Goal: Complete application form: Complete application form

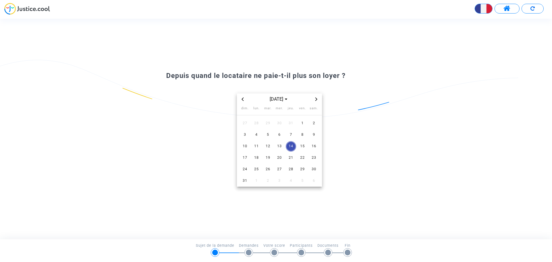
click at [242, 98] on icon "Previous month" at bounding box center [242, 98] width 3 height 3
click at [267, 121] on span "1" at bounding box center [268, 123] width 10 height 10
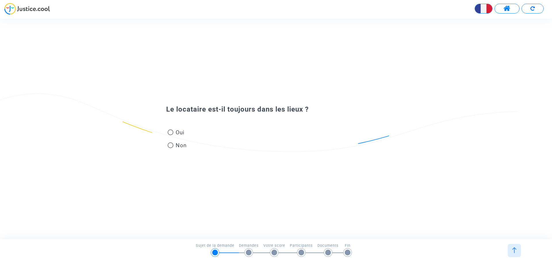
click at [167, 130] on mat-radio-group "Oui Non" at bounding box center [177, 140] width 22 height 26
click at [170, 133] on span at bounding box center [171, 132] width 6 height 6
click at [170, 135] on input "Oui" at bounding box center [170, 135] width 0 height 0
radio input "true"
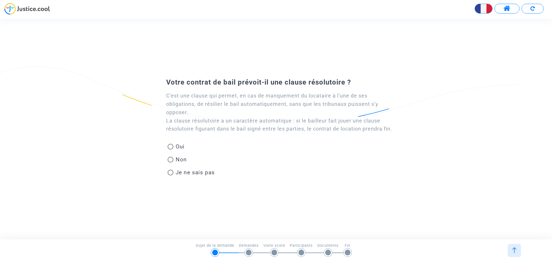
click at [169, 149] on span at bounding box center [171, 147] width 6 height 6
click at [170, 150] on input "Oui" at bounding box center [170, 149] width 0 height 0
radio input "true"
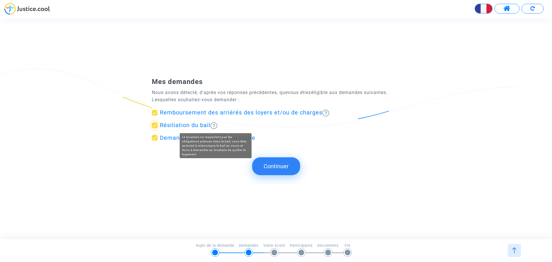
click at [215, 124] on img at bounding box center [213, 125] width 7 height 7
click at [155, 128] on input "Résiliation du bail" at bounding box center [154, 128] width 0 height 0
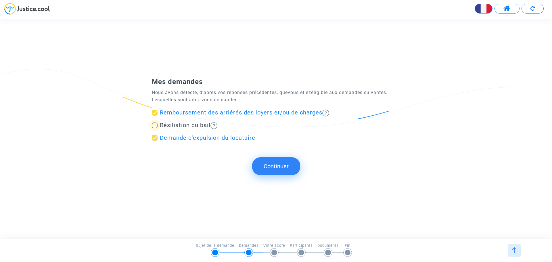
click at [215, 124] on img at bounding box center [213, 125] width 7 height 7
click at [155, 128] on input "Résiliation du bail" at bounding box center [154, 128] width 0 height 0
checkbox input "true"
click at [280, 166] on button "Continuer" at bounding box center [276, 166] width 48 height 18
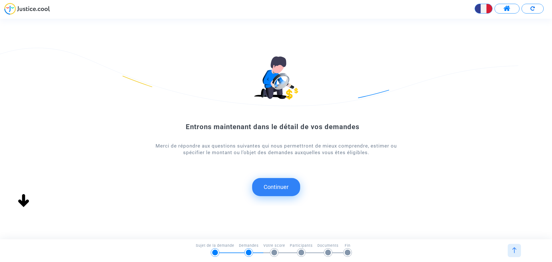
click at [265, 187] on button "Continuer" at bounding box center [276, 187] width 48 height 18
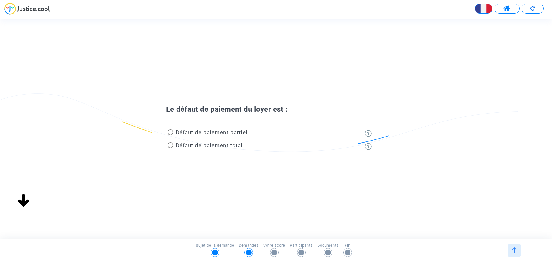
click at [171, 147] on span at bounding box center [171, 145] width 6 height 6
click at [170, 148] on input "Défaut de paiement total" at bounding box center [170, 148] width 0 height 0
radio input "true"
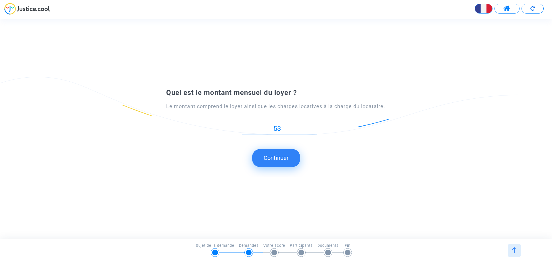
type input "538"
type input "538.68"
click at [279, 157] on button "Continuer" at bounding box center [276, 158] width 48 height 18
click at [278, 161] on button "Continuer" at bounding box center [276, 158] width 48 height 18
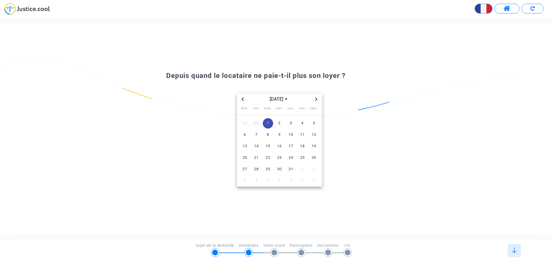
click at [256, 120] on span "30" at bounding box center [256, 123] width 10 height 10
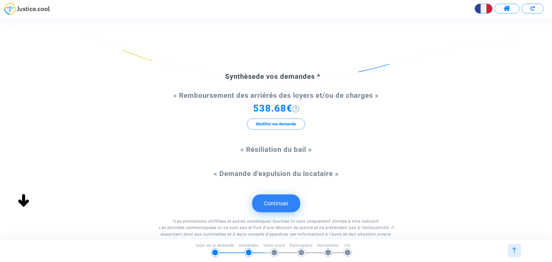
click at [361, 143] on form "Synthèse de vos demandes * « Remboursement des arriérés des loyers et/ou de cha…" at bounding box center [276, 154] width 248 height 165
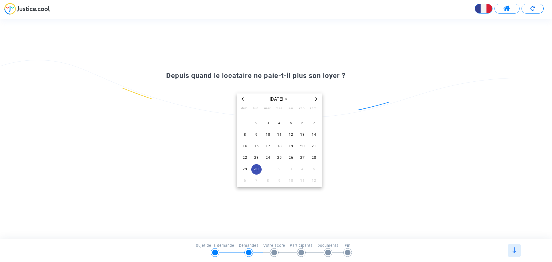
click at [318, 99] on span "Next month" at bounding box center [316, 99] width 7 height 7
click at [265, 123] on span "1" at bounding box center [268, 123] width 10 height 10
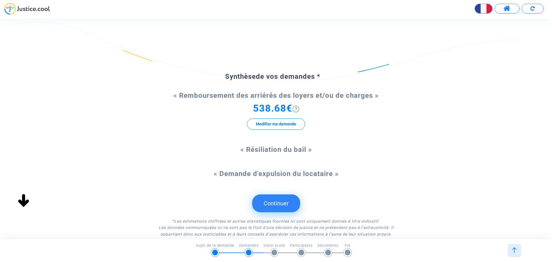
click at [274, 208] on button "Continuer" at bounding box center [276, 203] width 48 height 18
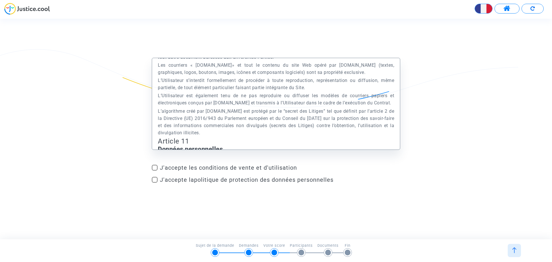
scroll to position [3075, 0]
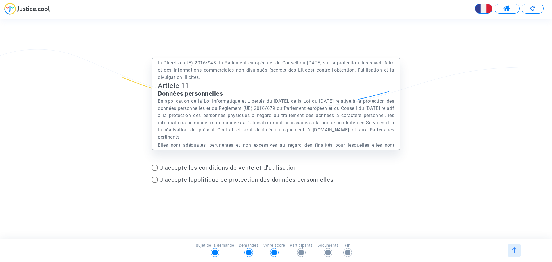
click at [153, 168] on span at bounding box center [155, 168] width 6 height 6
click at [154, 170] on input "J'accepte les conditions de vente et d'utilisation" at bounding box center [154, 170] width 0 height 0
checkbox input "true"
click at [157, 182] on label "J'accepte la politique de protection des données personnelles" at bounding box center [276, 179] width 248 height 7
click at [155, 182] on input "J'accepte la politique de protection des données personnelles" at bounding box center [154, 182] width 0 height 0
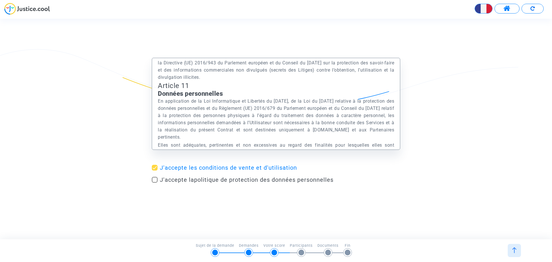
checkbox input "true"
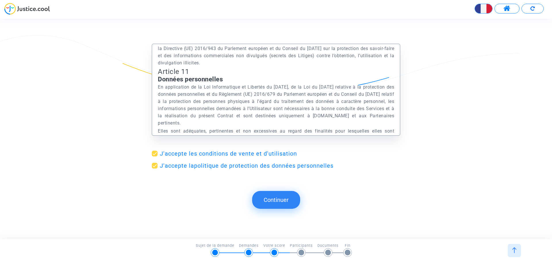
click at [272, 199] on button "Continuer" at bounding box center [276, 200] width 48 height 18
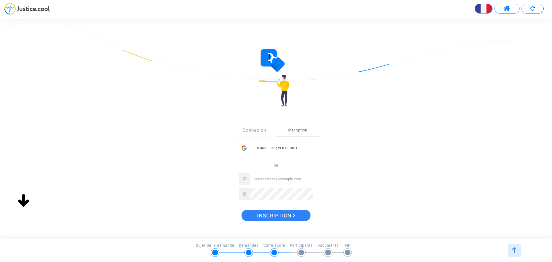
click at [268, 197] on div "Sign Up Connexion Inscription S’inscrire avec Google ou Inscription" at bounding box center [276, 174] width 86 height 101
click at [276, 178] on input "Email" at bounding box center [281, 178] width 63 height 11
click at [269, 221] on div "Sign Up Connexion Inscription S’inscrire avec Google ou Inscription" at bounding box center [276, 174] width 86 height 101
click at [274, 214] on span "Inscription" at bounding box center [276, 216] width 38 height 12
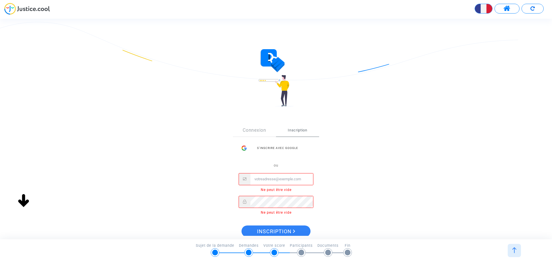
click at [280, 178] on input "Email" at bounding box center [281, 178] width 63 height 11
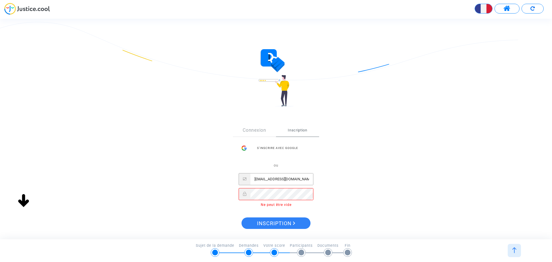
type input "spedro77190@gmail.com"
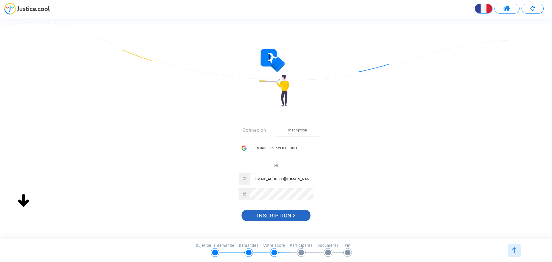
click at [287, 212] on span "Inscription" at bounding box center [276, 216] width 38 height 12
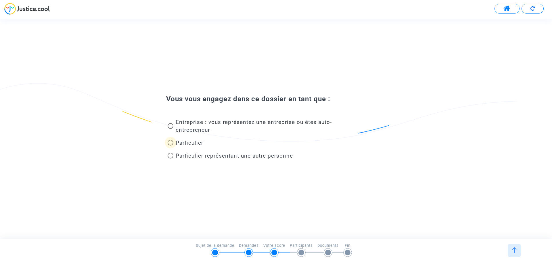
click at [171, 142] on span at bounding box center [171, 143] width 6 height 6
click at [170, 145] on input "Particulier" at bounding box center [170, 145] width 0 height 0
radio input "true"
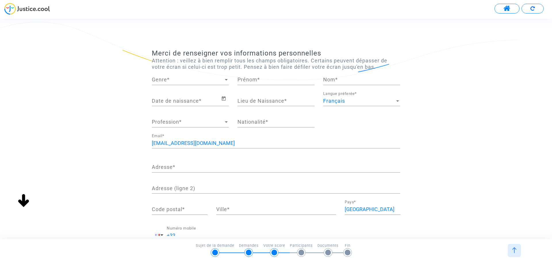
click at [198, 79] on span "Genre" at bounding box center [188, 80] width 72 height 6
click at [194, 93] on span "Monsieur" at bounding box center [190, 95] width 77 height 16
click at [258, 82] on input "Prénom *" at bounding box center [275, 80] width 77 height 6
type input "pedro"
click at [347, 80] on input "Nom *" at bounding box center [361, 80] width 77 height 6
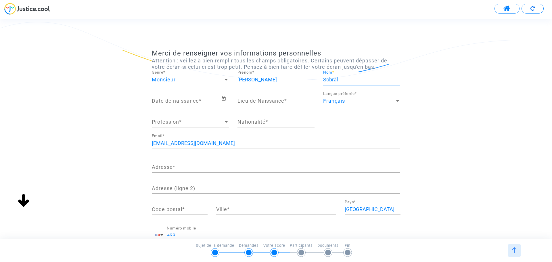
type input "Sobral"
click at [190, 102] on input "Date de naissance *" at bounding box center [186, 101] width 69 height 6
click at [222, 99] on icon "Open calendar" at bounding box center [223, 98] width 5 height 7
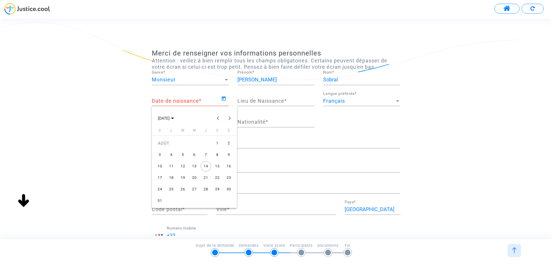
click at [171, 179] on div "18" at bounding box center [171, 177] width 10 height 10
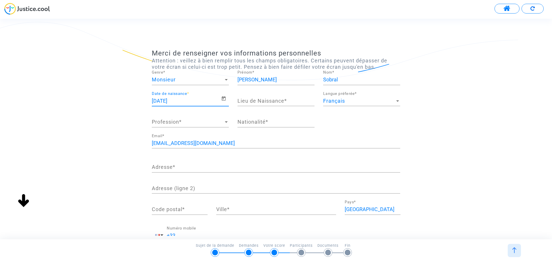
click at [180, 101] on input "18/08/2025" at bounding box center [186, 101] width 69 height 6
click at [224, 97] on icon "Open calendar" at bounding box center [224, 98] width 4 height 4
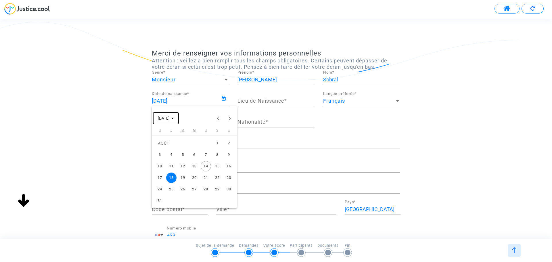
click at [170, 120] on span "AOÛT 2025" at bounding box center [164, 118] width 12 height 5
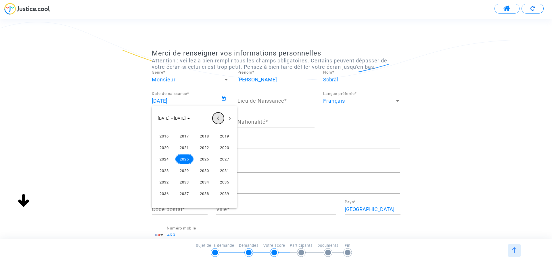
click at [218, 120] on button "Previous 24 years" at bounding box center [217, 117] width 11 height 11
click at [162, 149] on div "1996" at bounding box center [164, 147] width 18 height 10
click at [164, 175] on div "SEPT." at bounding box center [164, 170] width 18 height 10
click at [194, 177] on div "18" at bounding box center [194, 177] width 10 height 10
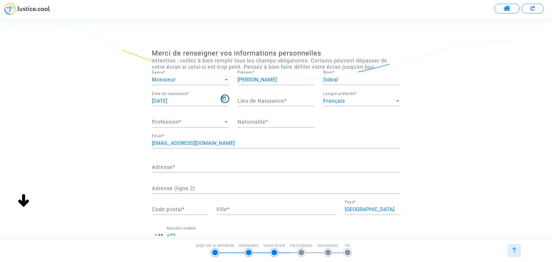
type input "18/09/1996"
click at [261, 102] on input "Lieu de Naissance *" at bounding box center [275, 101] width 77 height 6
type input "MELUN"
click at [183, 120] on span "Profession" at bounding box center [188, 122] width 72 height 6
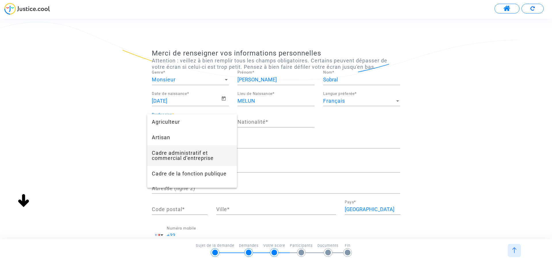
scroll to position [159, 0]
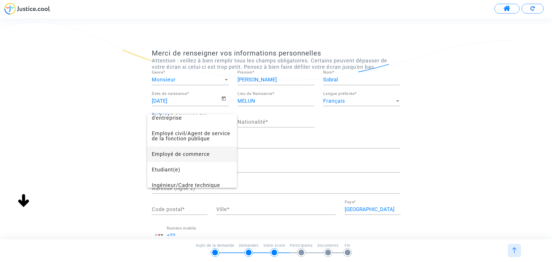
click at [202, 162] on span "Employé de commerce" at bounding box center [192, 154] width 80 height 16
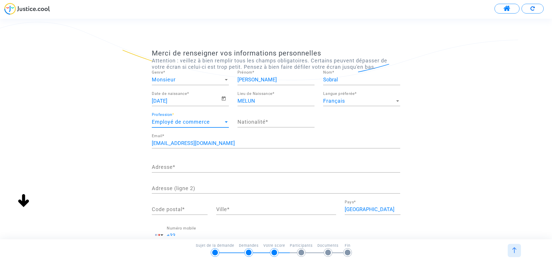
click at [277, 121] on input "Nationalité *" at bounding box center [275, 122] width 77 height 6
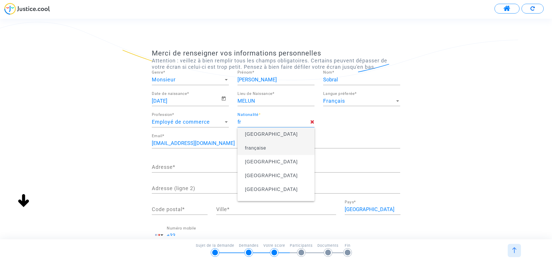
click at [271, 144] on span "française" at bounding box center [276, 148] width 68 height 16
type input "française"
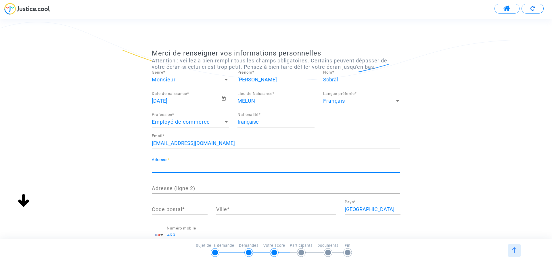
click at [175, 168] on input "Adresse *" at bounding box center [276, 167] width 248 height 6
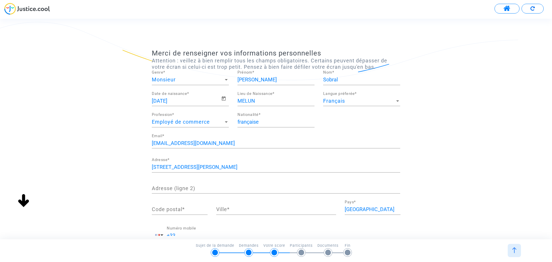
drag, startPoint x: 200, startPoint y: 170, endPoint x: 197, endPoint y: 166, distance: 5.5
click at [197, 166] on input "192 allée René descartes" at bounding box center [276, 167] width 248 height 6
drag, startPoint x: 197, startPoint y: 166, endPoint x: 191, endPoint y: 146, distance: 21.2
click at [189, 143] on input "spedro77190@gmail.com" at bounding box center [276, 143] width 248 height 6
click at [262, 174] on div "192 allée René descartes Adresse *" at bounding box center [276, 168] width 248 height 21
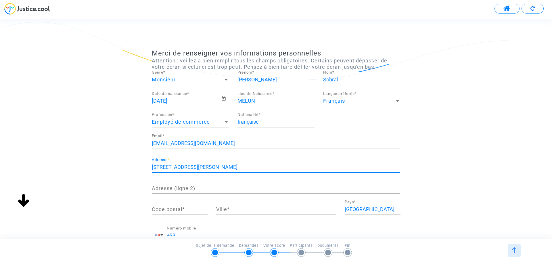
click at [189, 166] on input "192 allée René descartes" at bounding box center [276, 167] width 248 height 6
type input "192 allée René Descartes"
click at [178, 185] on input "Adresse (ligne 2)" at bounding box center [276, 188] width 248 height 6
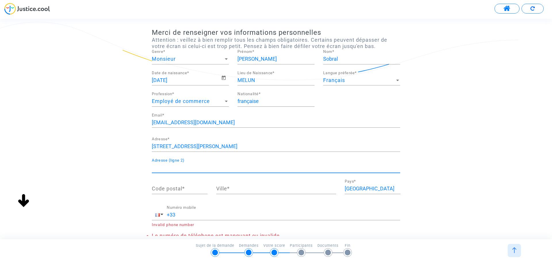
scroll to position [29, 0]
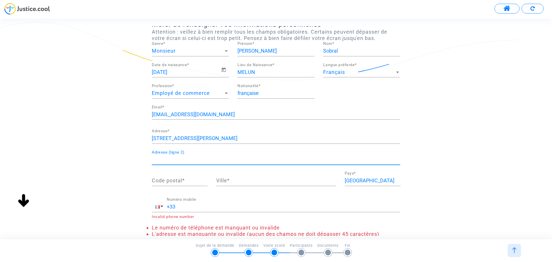
click at [180, 183] on input "Code postal *" at bounding box center [180, 181] width 56 height 6
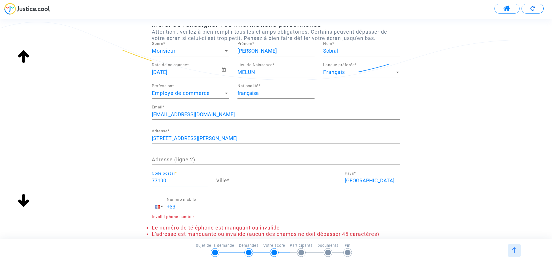
type input "77190"
click at [263, 185] on div "Ville *" at bounding box center [276, 178] width 120 height 15
click at [264, 180] on input "Ville *" at bounding box center [276, 181] width 120 height 6
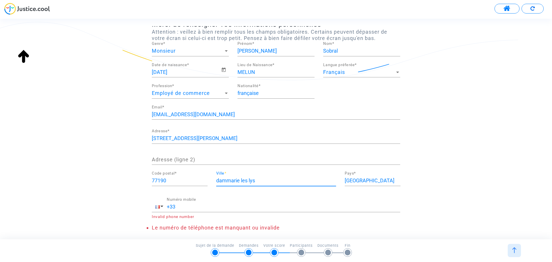
click at [219, 181] on input "dammarie les lys" at bounding box center [276, 181] width 120 height 6
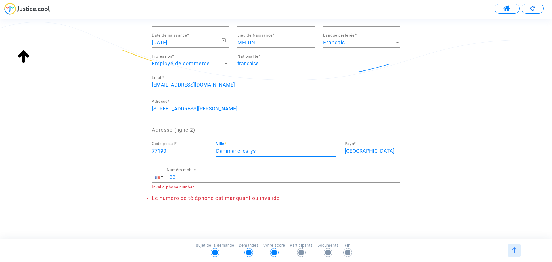
type input "Dammarie les lys"
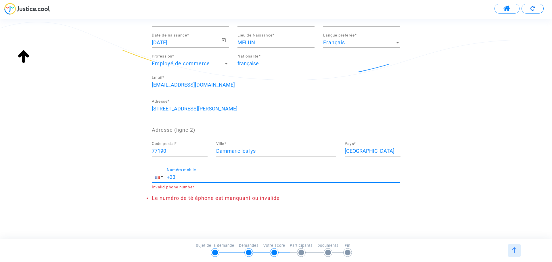
click at [186, 176] on input "+33" at bounding box center [283, 177] width 233 height 6
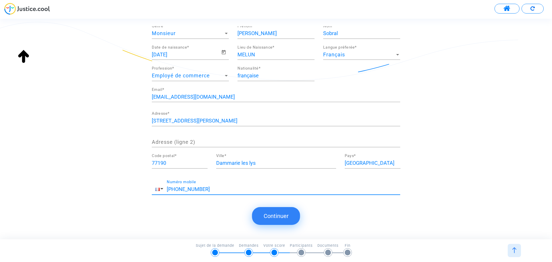
scroll to position [46, 0]
type input "+33 0618563989"
click at [284, 213] on button "Continuer" at bounding box center [276, 216] width 48 height 18
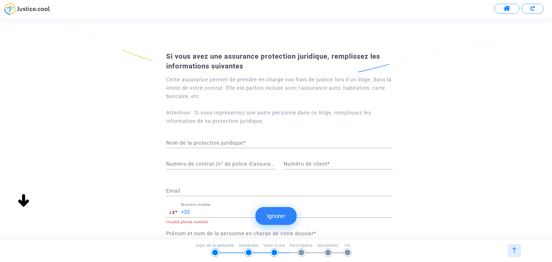
click at [210, 142] on input "Nom de la protection juridique *" at bounding box center [279, 143] width 226 height 6
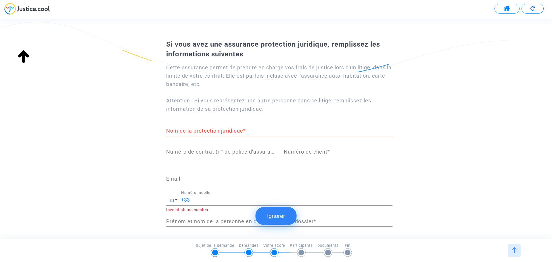
scroll to position [41, 0]
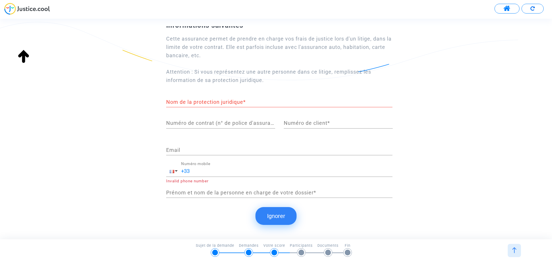
click at [292, 214] on button "Ignorer" at bounding box center [275, 216] width 41 height 18
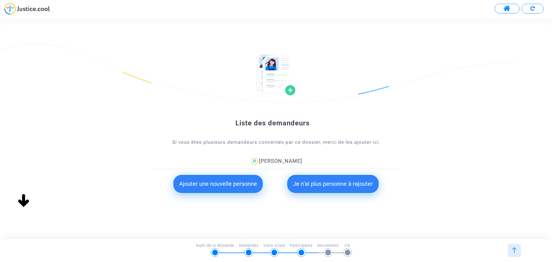
scroll to position [0, 0]
click at [343, 189] on button "Je n'ai plus personne à rajouter" at bounding box center [332, 184] width 91 height 18
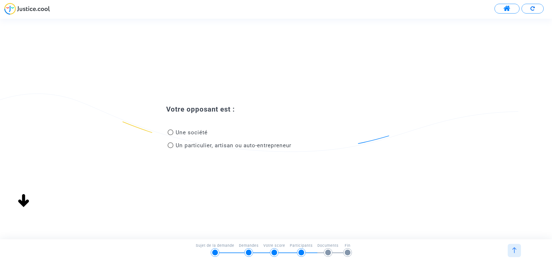
click at [168, 145] on span at bounding box center [171, 145] width 6 height 6
click at [170, 148] on input "Un particulier, artisan ou auto-entrepreneur" at bounding box center [170, 148] width 0 height 0
radio input "true"
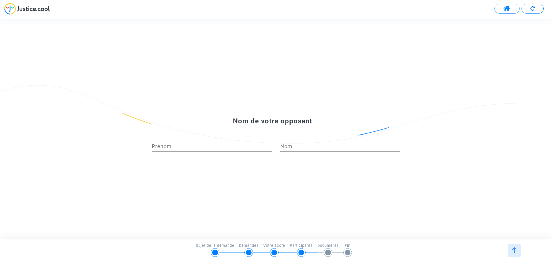
click at [195, 142] on div "Prénom" at bounding box center [212, 144] width 120 height 15
click at [188, 142] on div "Prénom" at bounding box center [212, 144] width 120 height 15
type input "D'ELION"
click at [194, 143] on div "D'ELION Prénom" at bounding box center [212, 144] width 120 height 15
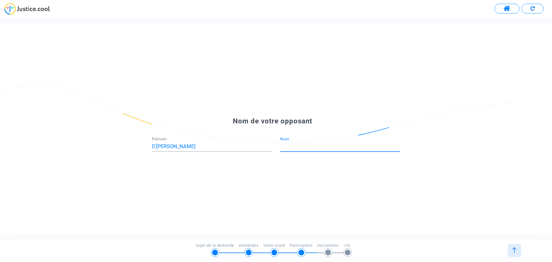
click at [319, 146] on input "Nom" at bounding box center [340, 146] width 120 height 6
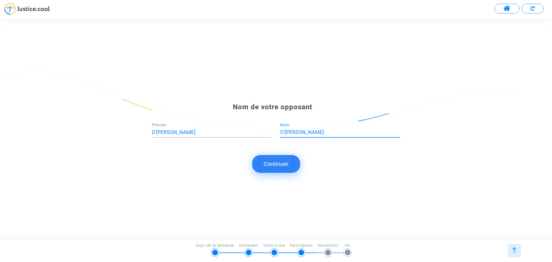
type input "D'ELION"
click at [177, 135] on input "D'ELION" at bounding box center [212, 132] width 120 height 6
type input "Regis"
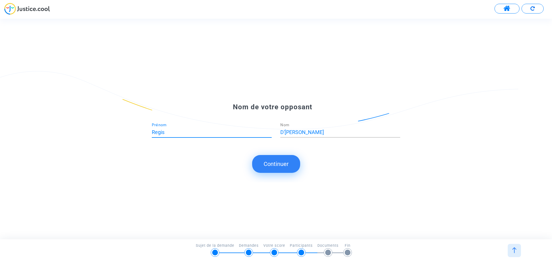
click at [286, 169] on button "Continuer" at bounding box center [276, 164] width 48 height 18
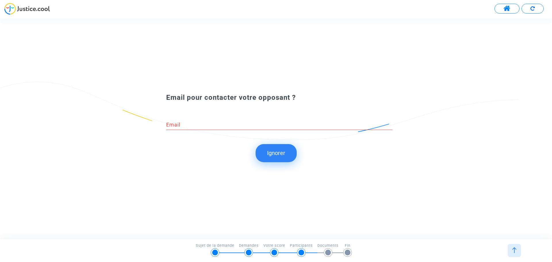
click at [197, 124] on input "Email" at bounding box center [279, 125] width 226 height 6
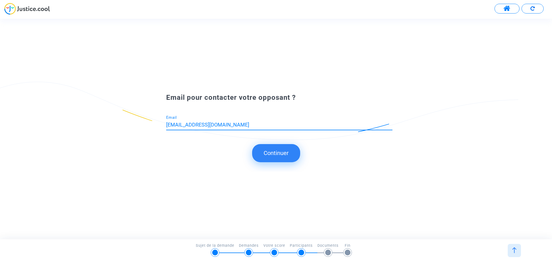
type input "delion.regis@gmail.com"
click at [275, 148] on button "Continuer" at bounding box center [276, 153] width 48 height 18
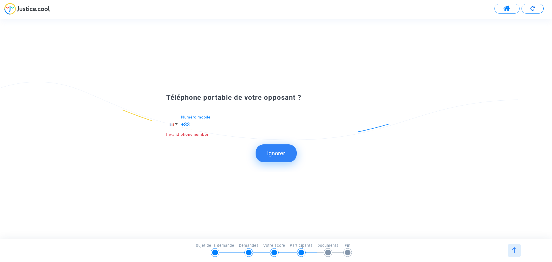
click at [206, 122] on input "+33" at bounding box center [286, 125] width 211 height 6
click at [193, 123] on input "+33 0613371998" at bounding box center [286, 125] width 211 height 6
type input "+33 613371998"
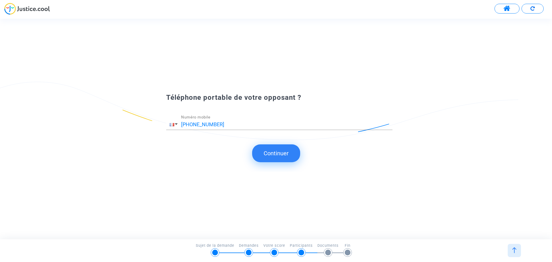
click at [199, 150] on submit-question "Continuer" at bounding box center [276, 153] width 552 height 18
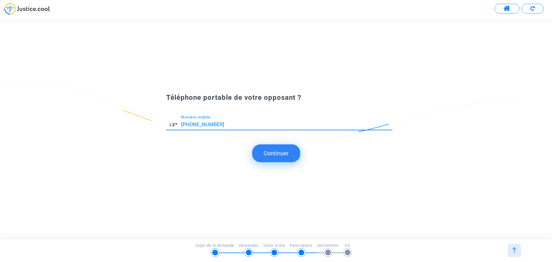
click at [216, 124] on input "+33 613371998" at bounding box center [286, 125] width 211 height 6
click at [274, 150] on button "Continuer" at bounding box center [276, 153] width 48 height 18
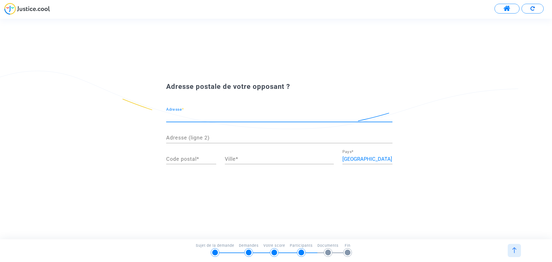
click at [191, 116] on input "Adresse *" at bounding box center [279, 117] width 226 height 6
type input "25 rue st barthélémy"
click at [183, 159] on input "Code postal *" at bounding box center [191, 159] width 50 height 6
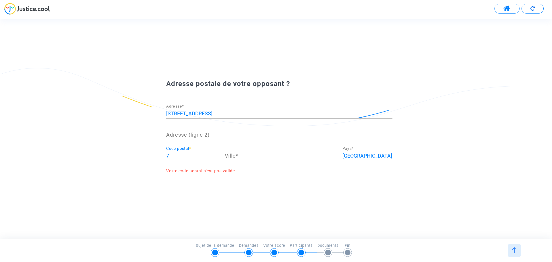
scroll to position [0, 0]
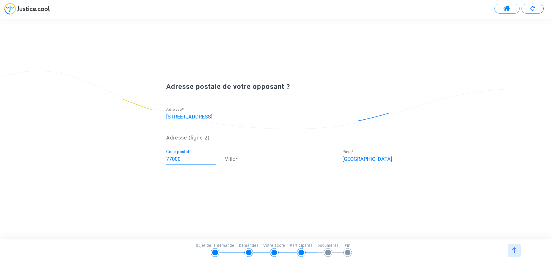
type input "77000"
click at [272, 160] on input "Ville *" at bounding box center [279, 159] width 109 height 6
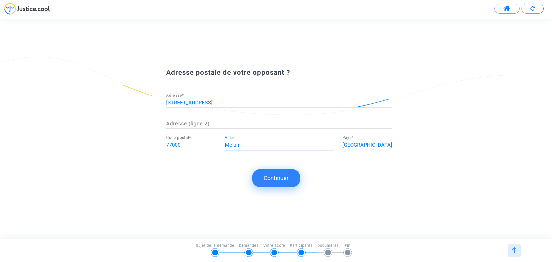
type input "Melun"
click at [271, 175] on button "Continuer" at bounding box center [276, 178] width 48 height 18
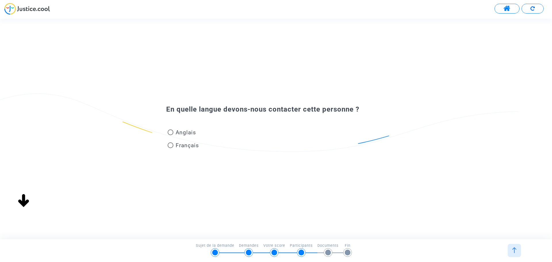
click at [172, 146] on span at bounding box center [171, 145] width 6 height 6
click at [170, 148] on input "Français" at bounding box center [170, 148] width 0 height 0
radio input "true"
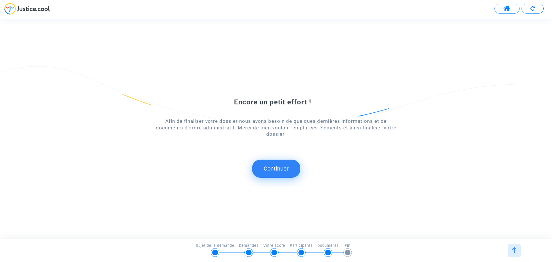
click at [279, 171] on button "Continuer" at bounding box center [276, 168] width 48 height 18
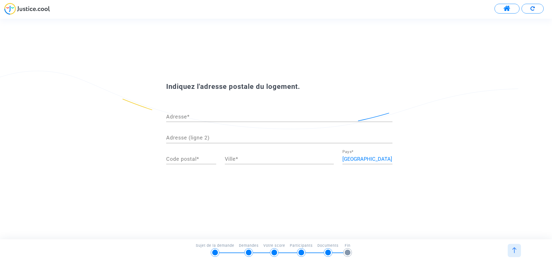
click at [193, 116] on input "Adresse *" at bounding box center [279, 117] width 226 height 6
type input "25 Rue st barthélémy"
click at [182, 160] on input "Code postal *" at bounding box center [191, 159] width 50 height 6
type input "77000"
click at [237, 155] on div "Ville *" at bounding box center [279, 156] width 109 height 15
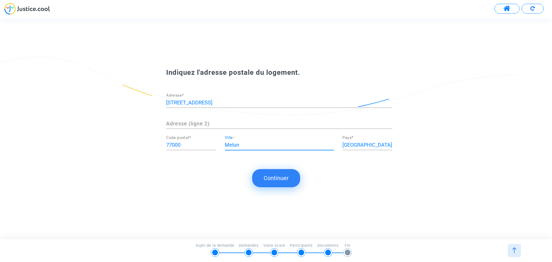
type input "Melun"
click at [266, 175] on button "Continuer" at bounding box center [276, 178] width 48 height 18
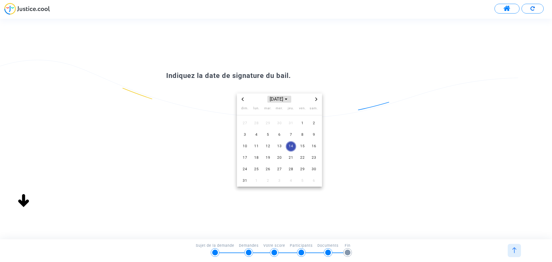
click at [283, 97] on span "août 2025" at bounding box center [279, 99] width 24 height 7
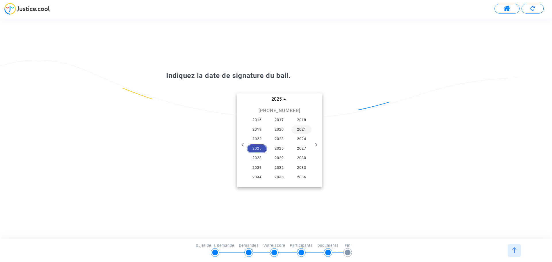
click at [309, 133] on span "2021" at bounding box center [301, 129] width 20 height 9
click at [303, 136] on span "sept." at bounding box center [306, 136] width 24 height 10
click at [259, 147] on span "13" at bounding box center [256, 146] width 10 height 10
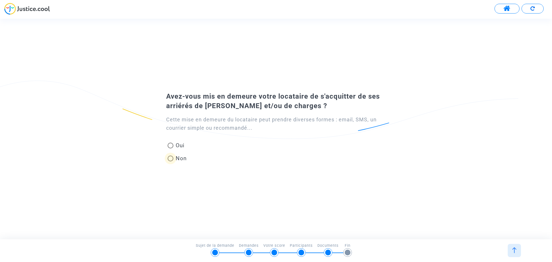
click at [170, 157] on span at bounding box center [171, 158] width 6 height 6
click at [170, 161] on input "Non" at bounding box center [170, 161] width 0 height 0
radio input "true"
click at [173, 158] on span at bounding box center [171, 158] width 6 height 6
click at [170, 161] on input "Non" at bounding box center [170, 161] width 0 height 0
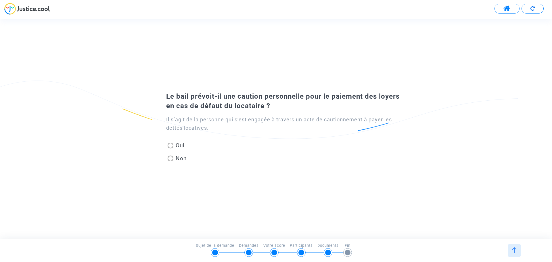
radio input "true"
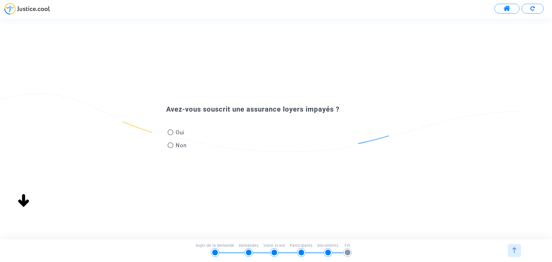
click at [172, 148] on span at bounding box center [171, 145] width 6 height 6
click at [170, 148] on input "Non" at bounding box center [170, 148] width 0 height 0
radio input "true"
click at [172, 145] on span at bounding box center [171, 145] width 6 height 6
click at [170, 148] on input "Non" at bounding box center [170, 148] width 0 height 0
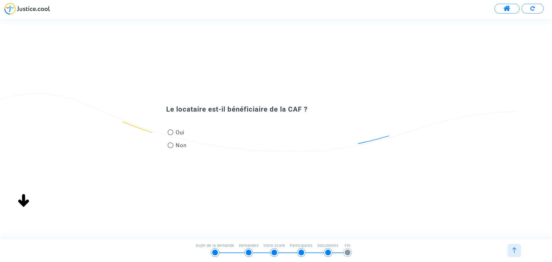
radio input "true"
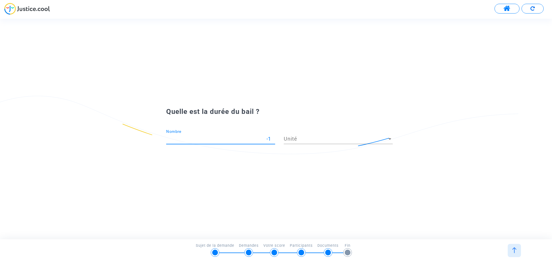
click at [270, 140] on input "-1" at bounding box center [220, 139] width 109 height 6
click at [272, 134] on div "-1 Nombre" at bounding box center [220, 136] width 109 height 15
click at [272, 136] on div "-1 Nombre" at bounding box center [220, 136] width 109 height 15
click at [273, 136] on input "0" at bounding box center [220, 139] width 109 height 6
click at [273, 136] on input "1" at bounding box center [220, 139] width 109 height 6
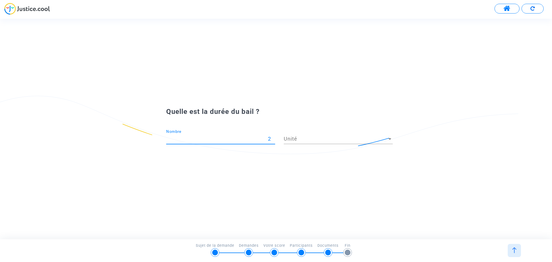
type input "2"
click at [273, 136] on input "2" at bounding box center [220, 139] width 109 height 6
click at [291, 140] on span "Unité" at bounding box center [336, 139] width 104 height 6
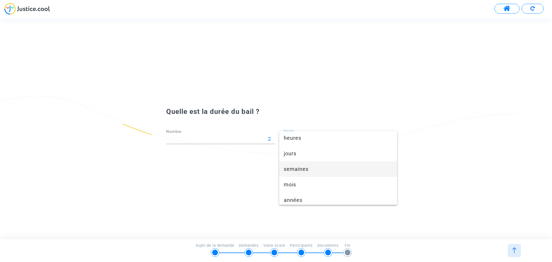
scroll to position [35, 0]
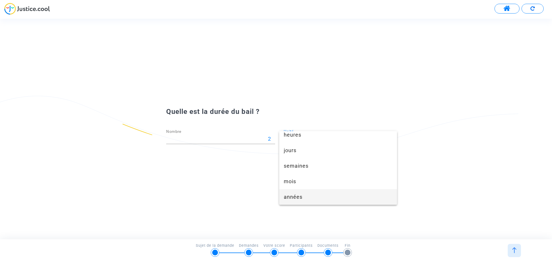
drag, startPoint x: 306, startPoint y: 196, endPoint x: 305, endPoint y: 192, distance: 4.7
click at [305, 196] on span "années" at bounding box center [338, 197] width 109 height 16
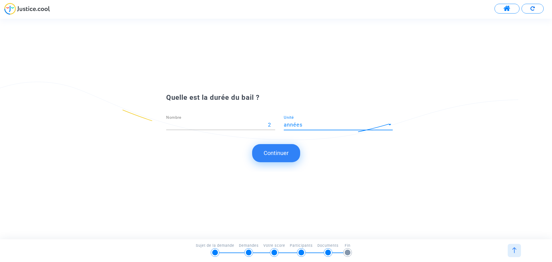
click at [280, 150] on button "Continuer" at bounding box center [276, 153] width 48 height 18
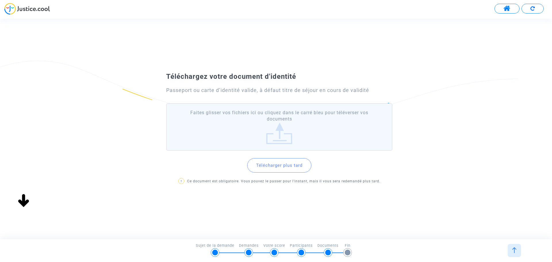
click at [287, 168] on button "Télécharger plus tard" at bounding box center [279, 165] width 64 height 14
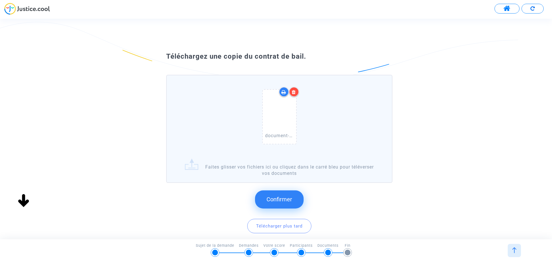
click at [275, 201] on span "Confirmer" at bounding box center [279, 199] width 26 height 7
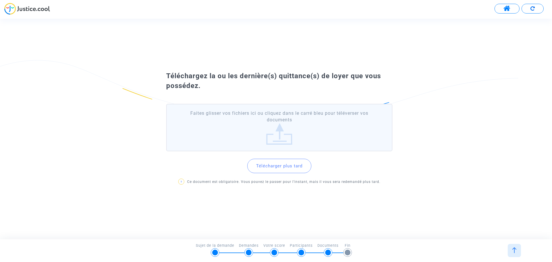
click at [281, 162] on button "Télécharger plus tard" at bounding box center [279, 166] width 64 height 14
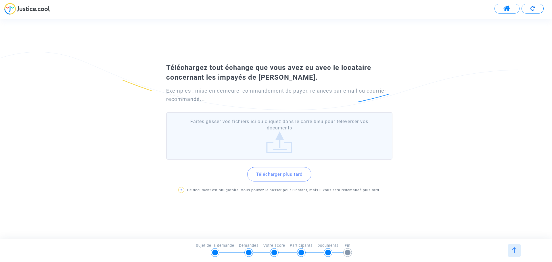
click at [277, 176] on button "Télécharger plus tard" at bounding box center [279, 174] width 64 height 14
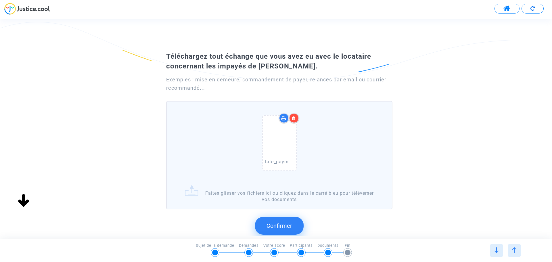
click at [291, 224] on span "Confirmer" at bounding box center [279, 225] width 26 height 7
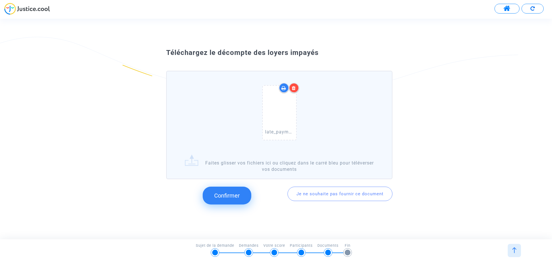
click at [238, 194] on span "Confirmer" at bounding box center [227, 195] width 26 height 7
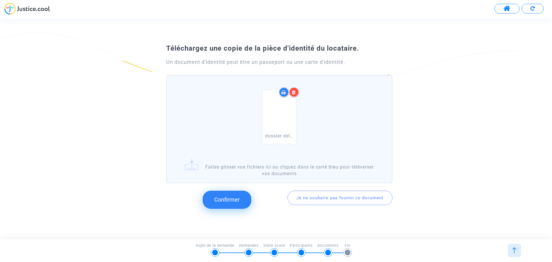
click at [228, 199] on span "Confirmer" at bounding box center [227, 199] width 26 height 7
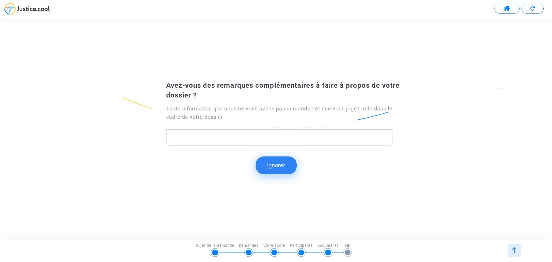
click at [270, 171] on button "Ignorer" at bounding box center [275, 165] width 41 height 18
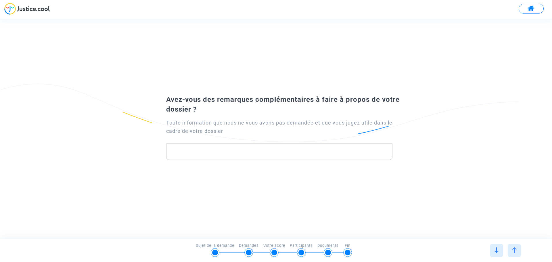
click at [529, 9] on span at bounding box center [530, 8] width 7 height 7
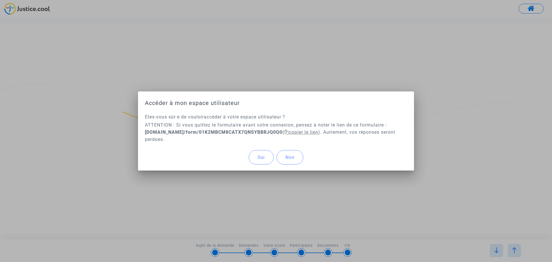
click at [318, 132] on span "copier le lien" at bounding box center [301, 131] width 34 height 5
click at [261, 159] on span "Oui" at bounding box center [260, 157] width 7 height 5
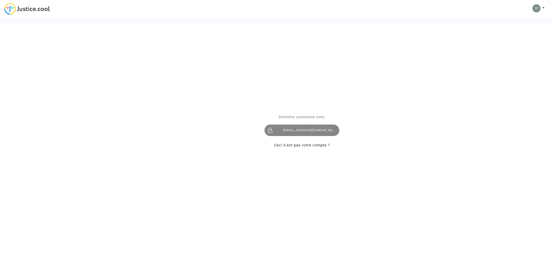
click at [294, 132] on div "spedro77190@gmail.com" at bounding box center [301, 129] width 75 height 11
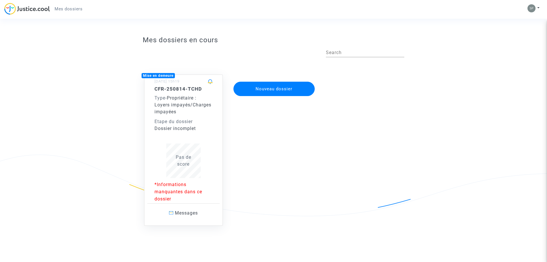
click at [186, 161] on span "Pas de score" at bounding box center [184, 160] width 16 height 12
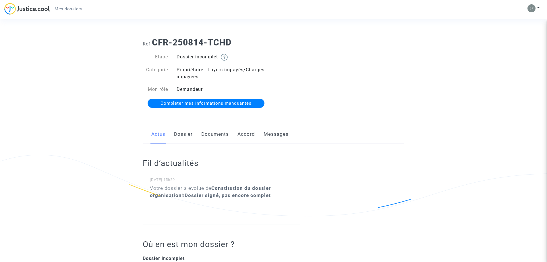
scroll to position [29, 0]
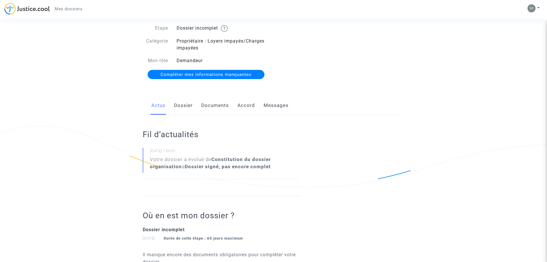
click at [243, 103] on link "Accord" at bounding box center [247, 105] width 18 height 19
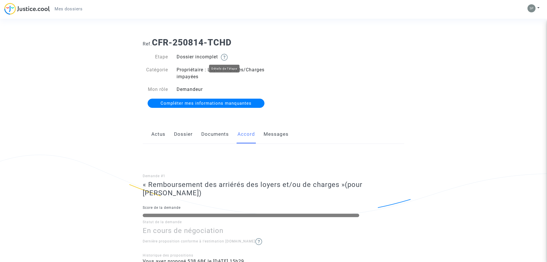
click at [227, 58] on img at bounding box center [224, 57] width 7 height 7
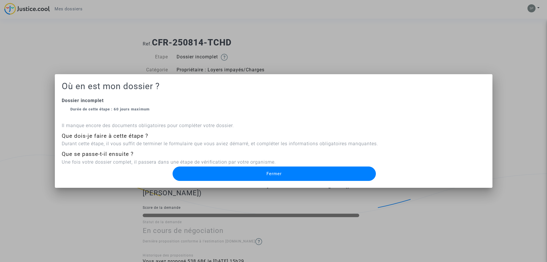
click at [76, 61] on div at bounding box center [273, 131] width 547 height 262
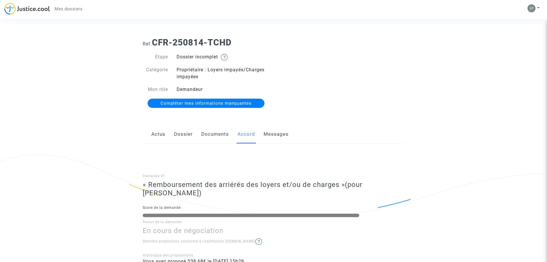
click at [178, 101] on span "Compléter mes informations manquantes" at bounding box center [206, 103] width 91 height 5
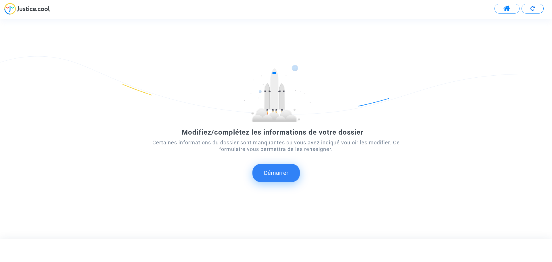
click at [271, 169] on button "Démarrer" at bounding box center [275, 173] width 47 height 18
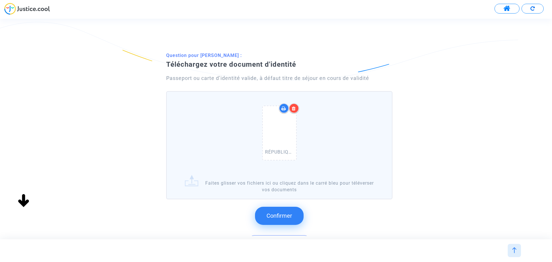
click at [274, 205] on div "Confirmer Télécharger plus tard ? Ce document est obligatoire. Vous pouvez le p…" at bounding box center [279, 231] width 226 height 61
click at [275, 214] on span "Confirmer" at bounding box center [279, 215] width 26 height 7
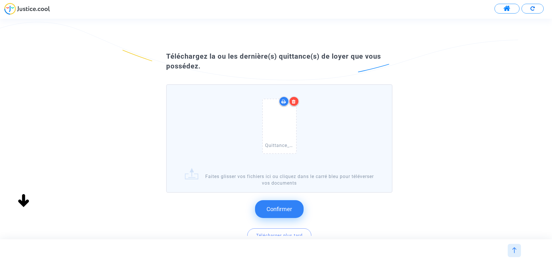
click at [274, 207] on span "Confirmer" at bounding box center [279, 208] width 26 height 7
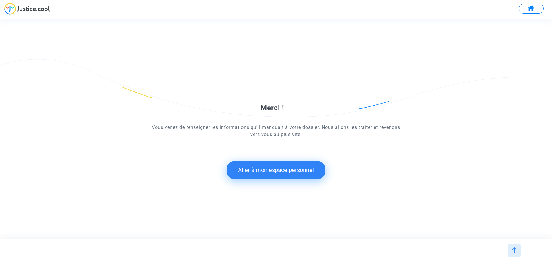
click at [280, 168] on button "Aller à mon espace personnel" at bounding box center [275, 170] width 99 height 18
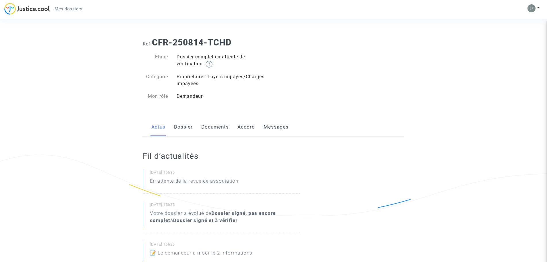
click at [73, 8] on span "Mes dossiers" at bounding box center [69, 8] width 28 height 5
